Goal: Task Accomplishment & Management: Manage account settings

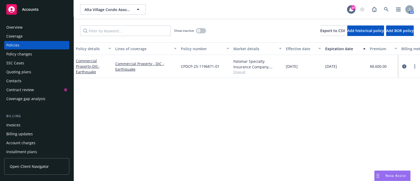
click at [7, 126] on div "Invoices" at bounding box center [13, 125] width 14 height 8
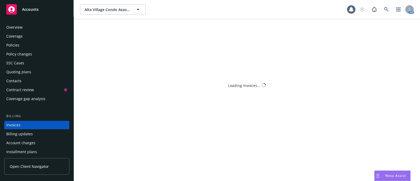
scroll to position [26, 0]
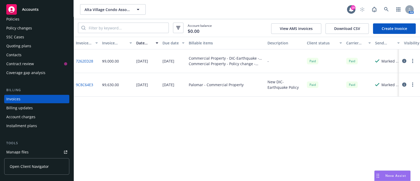
drag, startPoint x: 239, startPoint y: 115, endPoint x: 92, endPoint y: -40, distance: 213.1
click at [92, 0] on html "Accounts Overview Coverage Policies Policy changes SSC Cases Quoting plans Cont…" at bounding box center [210, 90] width 420 height 181
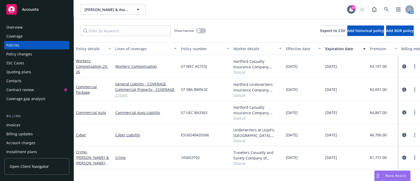
click at [14, 23] on div "Overview" at bounding box center [14, 27] width 16 height 8
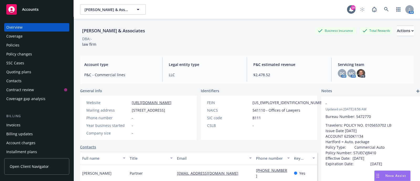
scroll to position [106, 0]
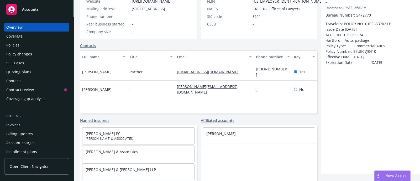
click at [35, 54] on div "Policy changes" at bounding box center [36, 54] width 61 height 8
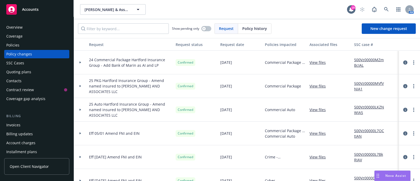
click at [83, 134] on div at bounding box center [80, 134] width 13 height 24
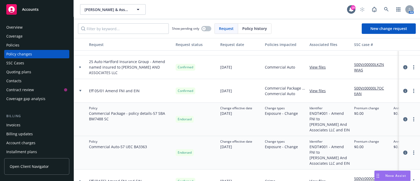
scroll to position [45, 0]
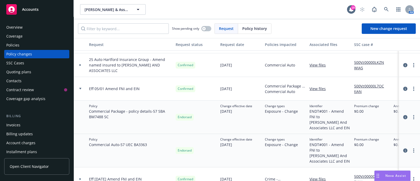
click at [264, 69] on div "Commercial Auto" at bounding box center [285, 65] width 45 height 24
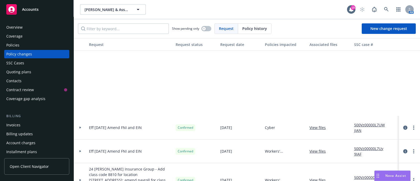
scroll to position [192, 0]
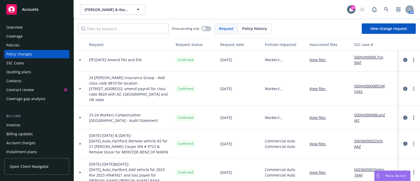
click at [80, 59] on icon at bounding box center [81, 60] width 2 height 2
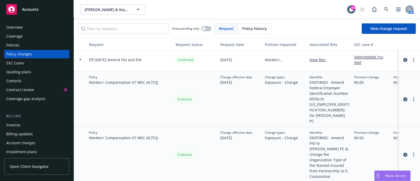
click at [318, 62] on link "View files" at bounding box center [319, 60] width 20 height 6
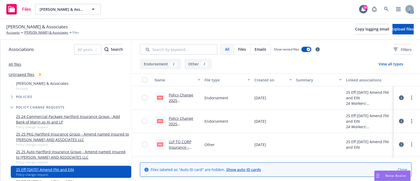
click at [183, 99] on link "Policy Change 2025 WC ENDT#002 - Amend FNI to JAMES S. BOSTWICK PC & change the…" at bounding box center [184, 127] width 31 height 71
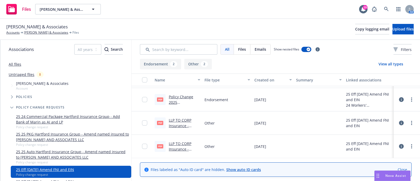
click at [184, 123] on link "LLP TO CORP Insurance - ERM14Form_Updated.pdf" at bounding box center [184, 129] width 30 height 22
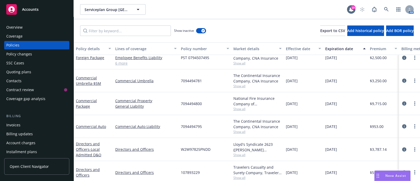
scroll to position [186, 0]
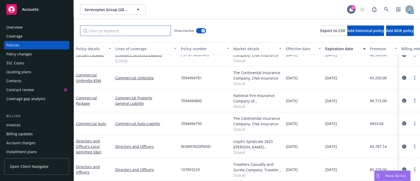
click at [119, 28] on input "Filter by keyword..." at bounding box center [125, 30] width 91 height 10
paste input "CUE 7094494781"
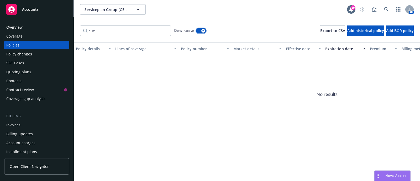
click at [202, 30] on div "button" at bounding box center [203, 31] width 4 height 4
click at [153, 29] on input "cue" at bounding box center [125, 30] width 91 height 10
type input "c"
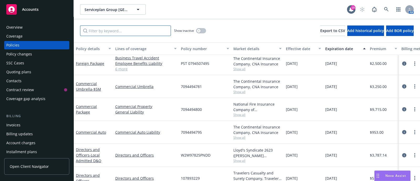
scroll to position [102, 0]
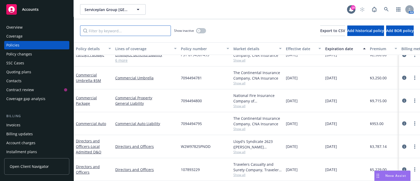
type input "v"
paste input "7094494795"
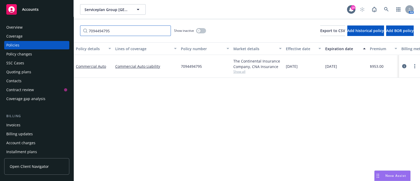
scroll to position [0, 0]
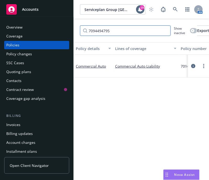
drag, startPoint x: 167, startPoint y: 30, endPoint x: -68, endPoint y: 110, distance: 248.8
click at [0, 110] on html "Accounts Overview Coverage Policies Policy changes SSC Cases Quoting plans Cont…" at bounding box center [104, 90] width 209 height 180
click at [117, 32] on input "7094494795" at bounding box center [125, 30] width 91 height 10
click at [108, 33] on input "7094494795" at bounding box center [125, 30] width 91 height 10
paste input "81"
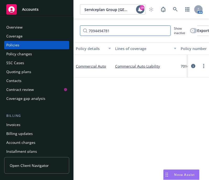
click at [108, 33] on input "7094494781" at bounding box center [125, 30] width 91 height 10
click at [114, 31] on input "7094494781" at bounding box center [125, 30] width 91 height 10
paste input "800"
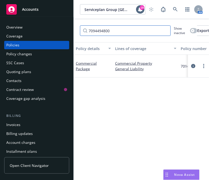
type input "7094494800"
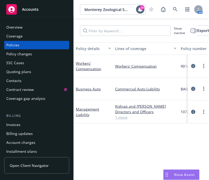
click at [127, 117] on link "1 more" at bounding box center [145, 118] width 61 height 6
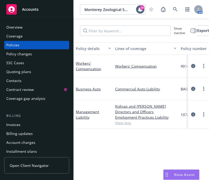
click at [85, 114] on div "Management Liability" at bounding box center [93, 114] width 35 height 11
click at [85, 115] on link "Management Liability" at bounding box center [87, 114] width 23 height 10
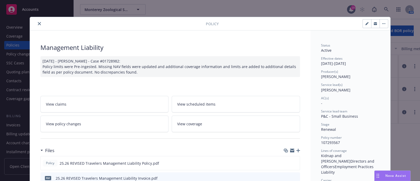
drag, startPoint x: 33, startPoint y: 20, endPoint x: 46, endPoint y: 25, distance: 13.5
click at [46, 25] on div at bounding box center [119, 23] width 174 height 6
click at [39, 24] on button "close" at bounding box center [39, 23] width 6 height 6
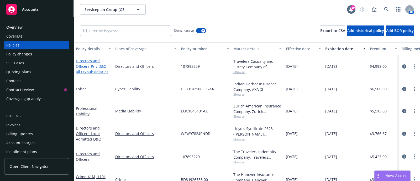
click at [101, 73] on span "- Priv.D&O-all US subsidiaries" at bounding box center [92, 69] width 33 height 10
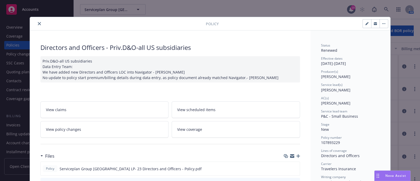
click at [38, 23] on button "close" at bounding box center [39, 23] width 6 height 6
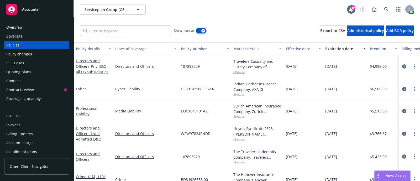
click at [199, 31] on button "button" at bounding box center [201, 30] width 10 height 5
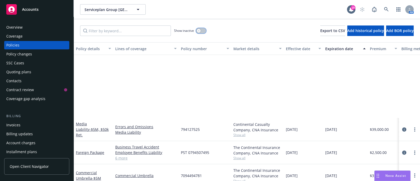
scroll to position [102, 0]
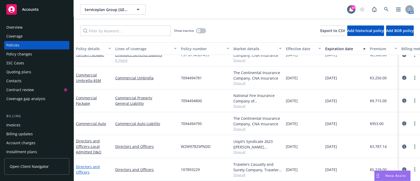
click at [82, 164] on link "Directors and Officers" at bounding box center [88, 169] width 24 height 10
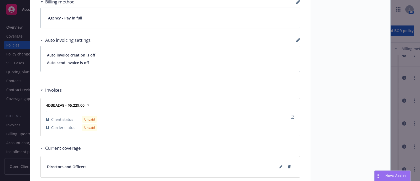
scroll to position [350, 0]
click at [78, 106] on strong "4DBBAEA8 - $5,229.00" at bounding box center [65, 105] width 39 height 5
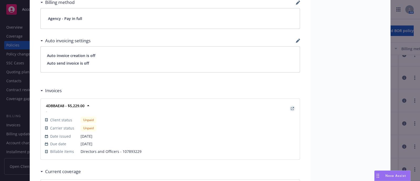
click at [291, 107] on icon "View Invoice" at bounding box center [292, 108] width 3 height 3
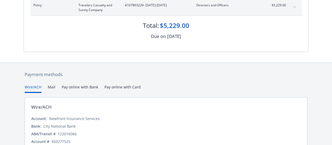
scroll to position [86, 0]
